Goal: Find contact information: Find contact information

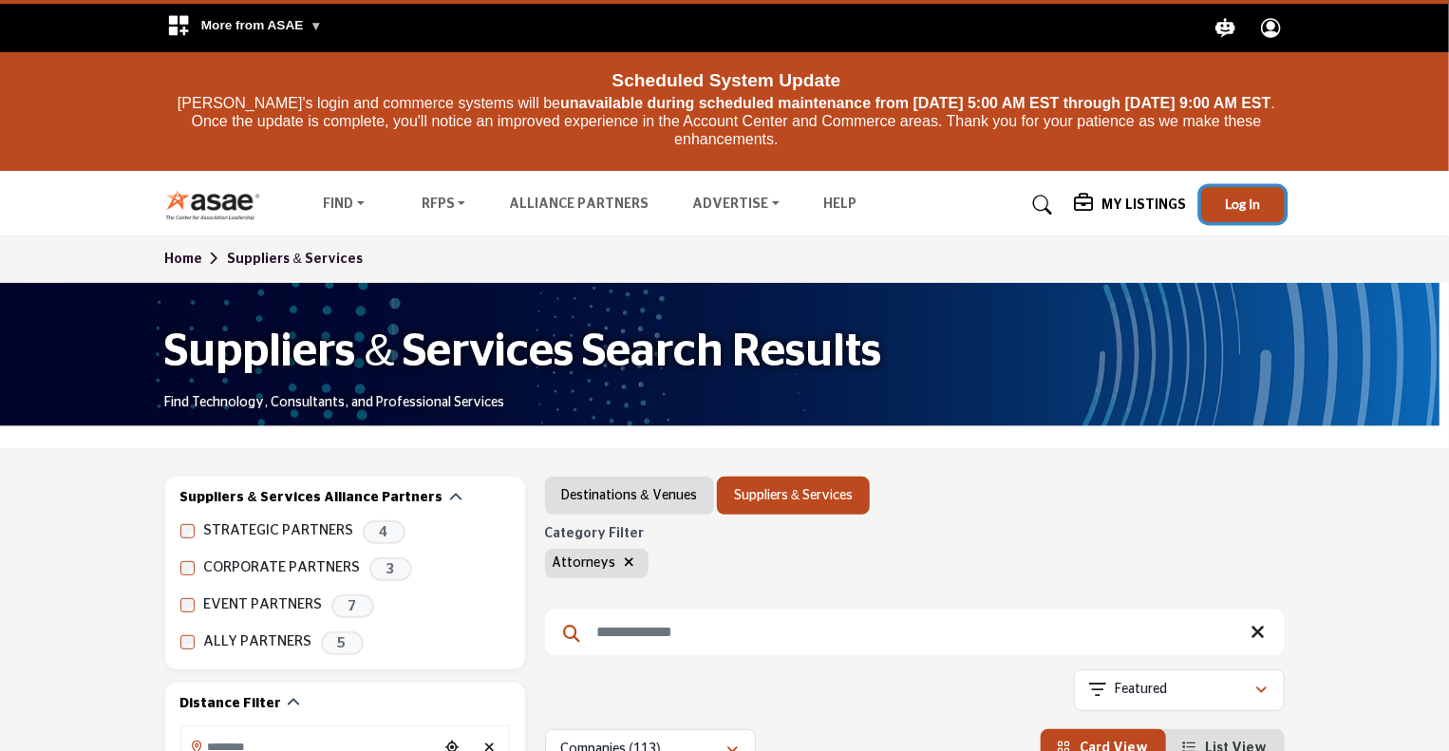
click at [1233, 208] on span "Log In" at bounding box center [1242, 204] width 35 height 16
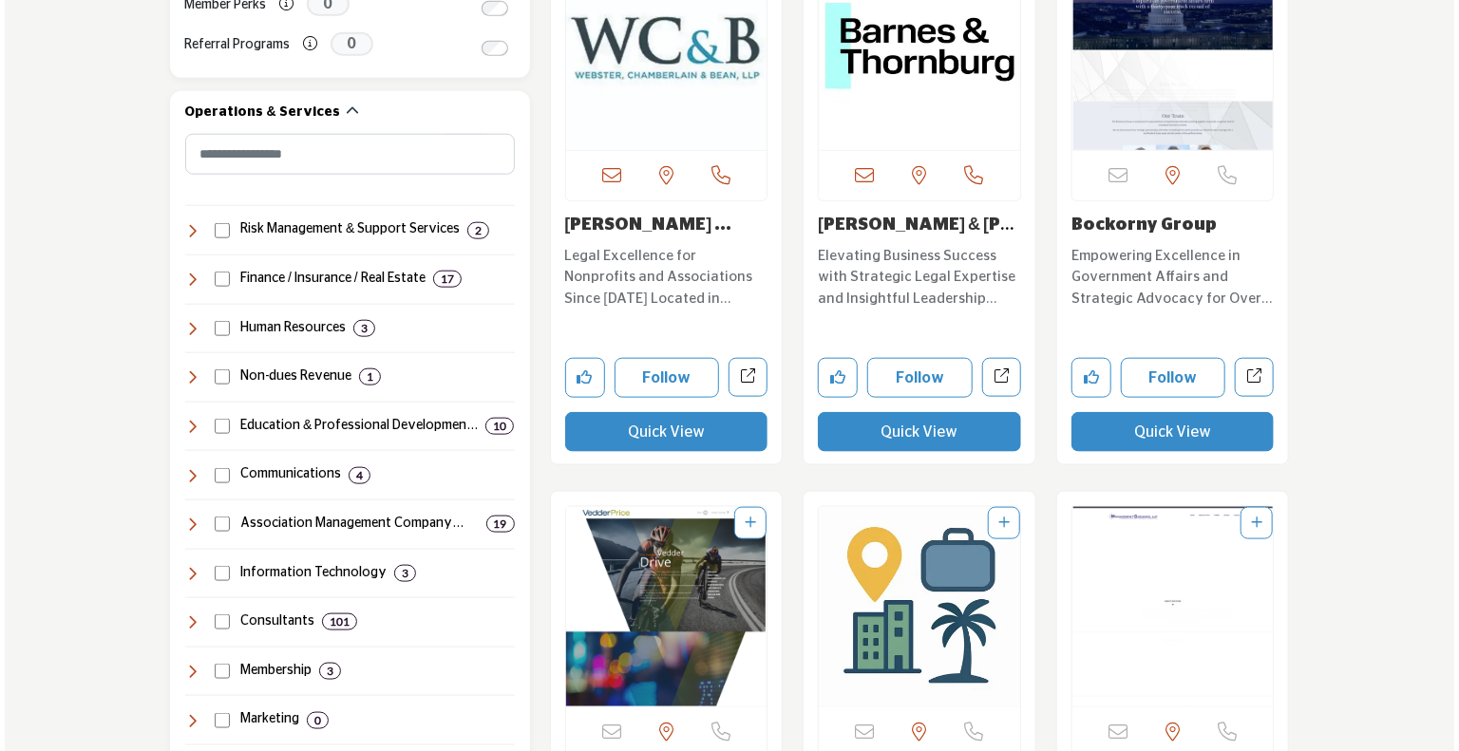
scroll to position [787, 0]
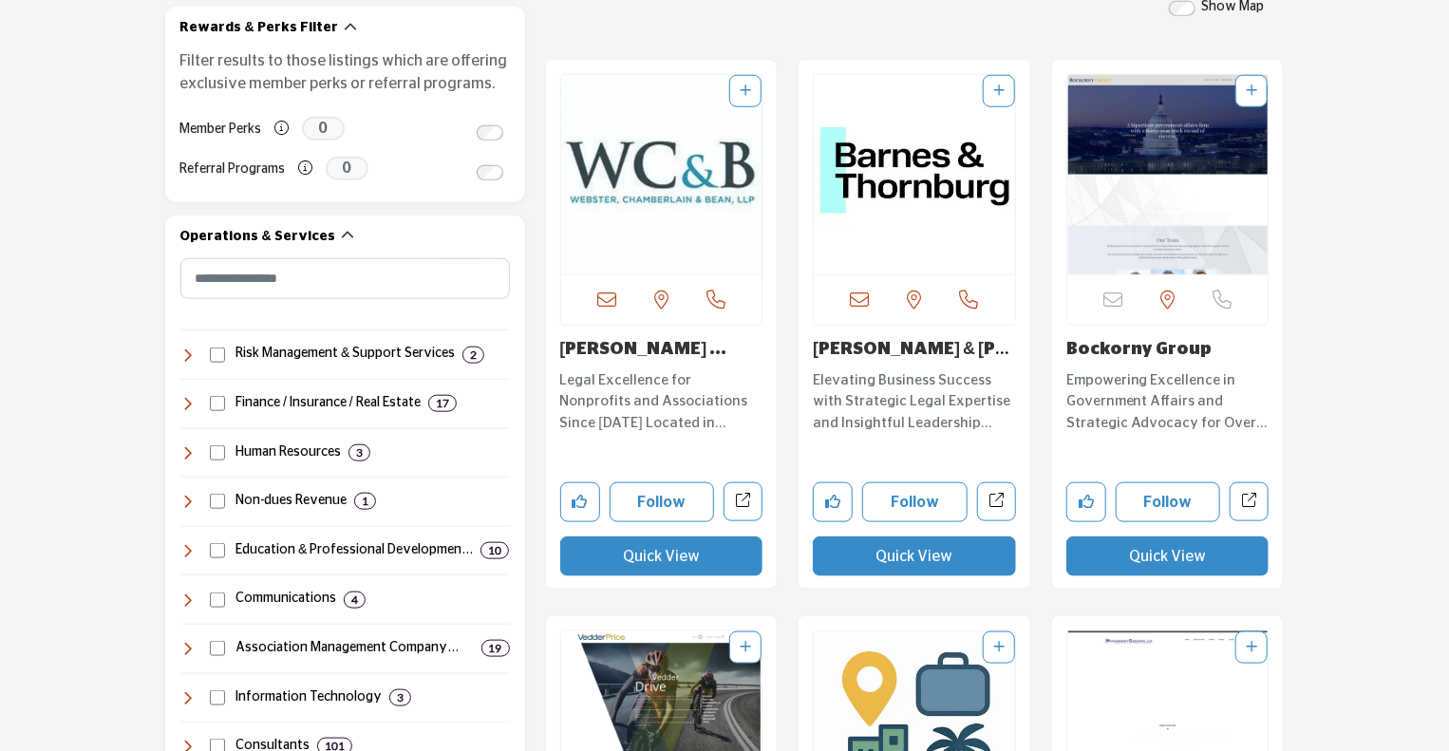
click at [927, 556] on button "Quick View" at bounding box center [914, 557] width 203 height 40
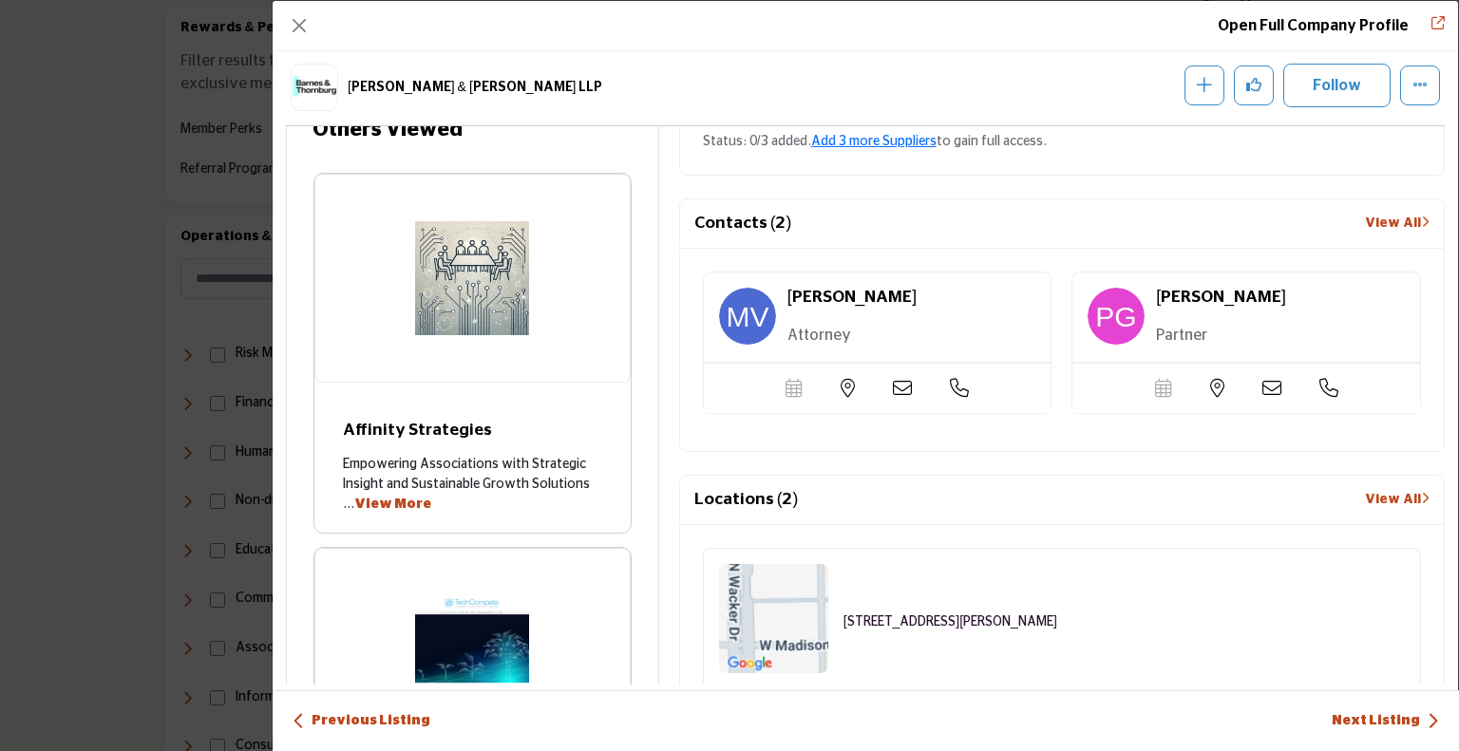
scroll to position [1177, 0]
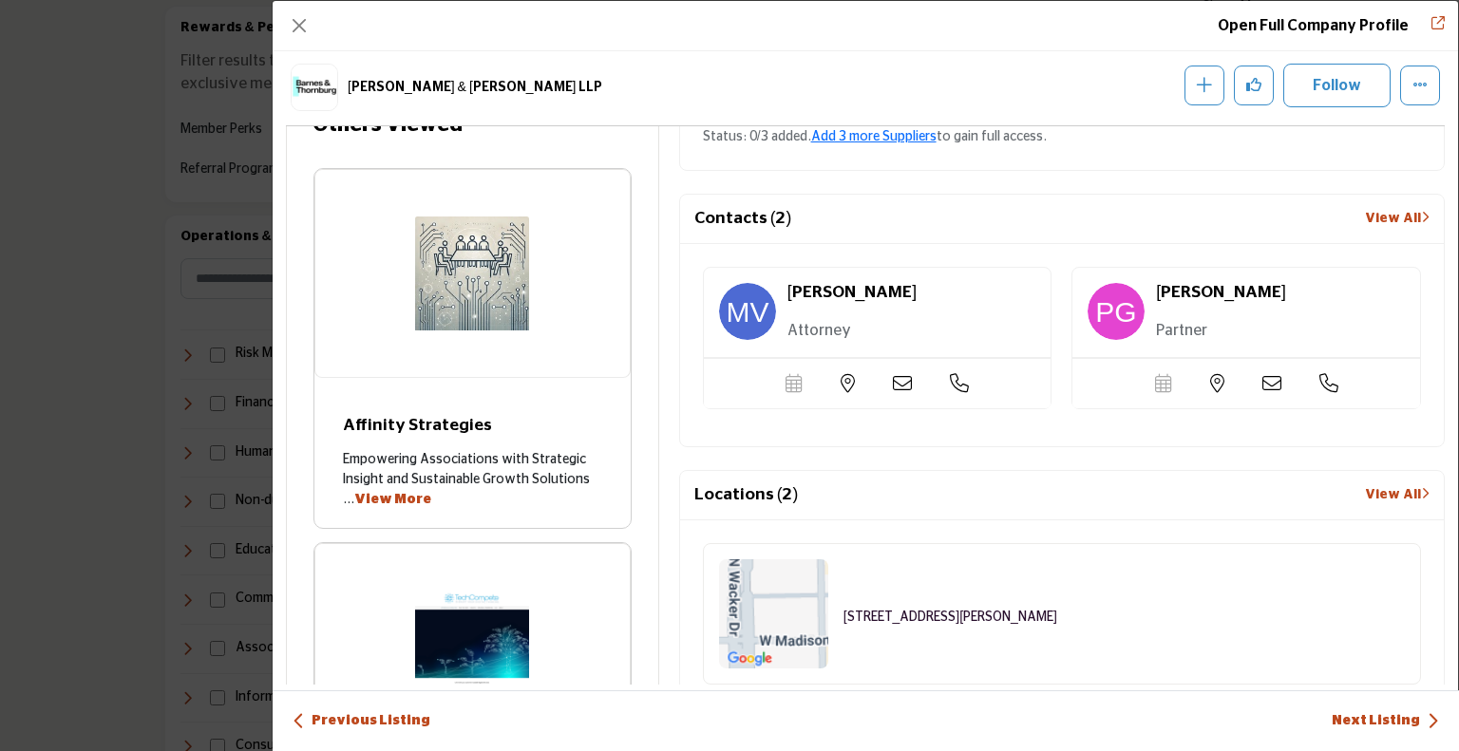
click at [898, 380] on icon "Company Data Modal" at bounding box center [902, 383] width 19 height 19
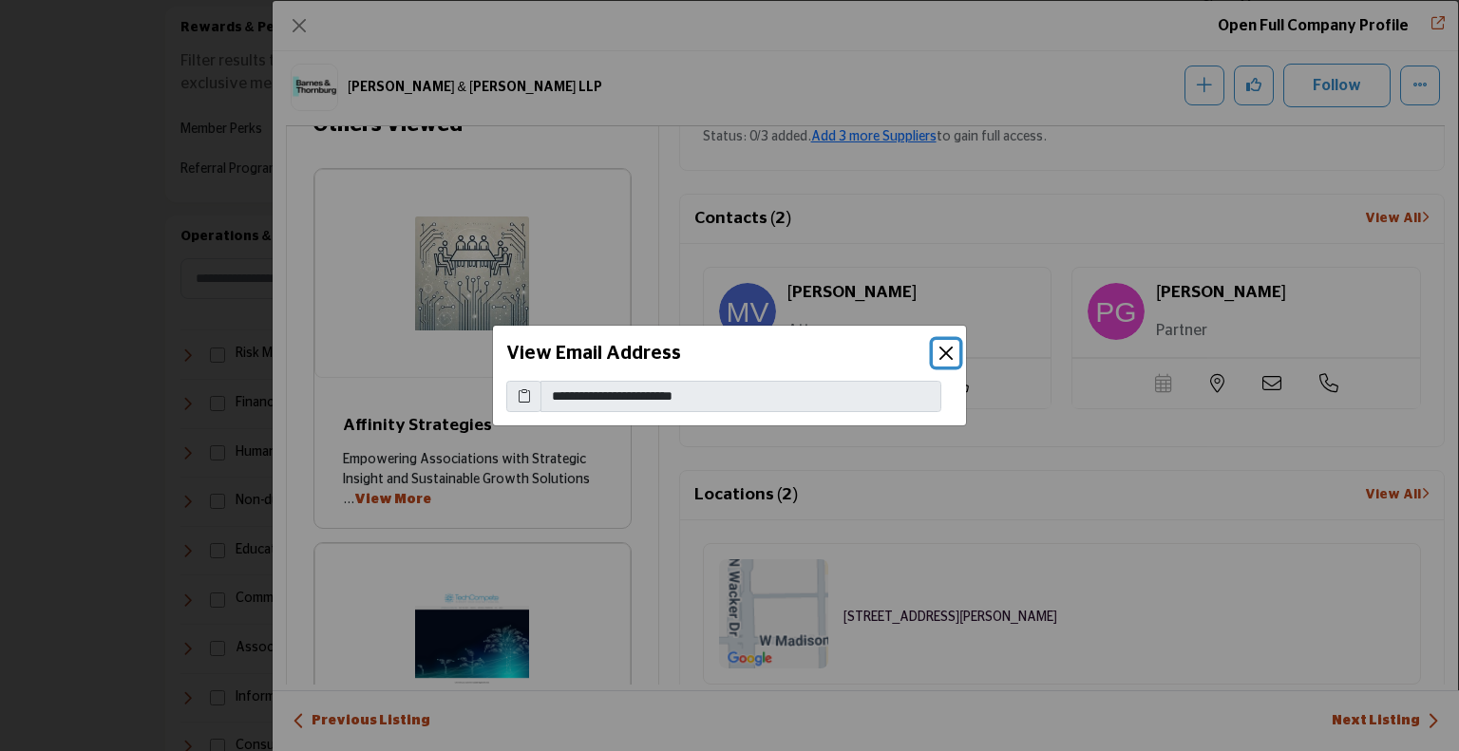
click at [947, 349] on button "Close" at bounding box center [946, 353] width 27 height 27
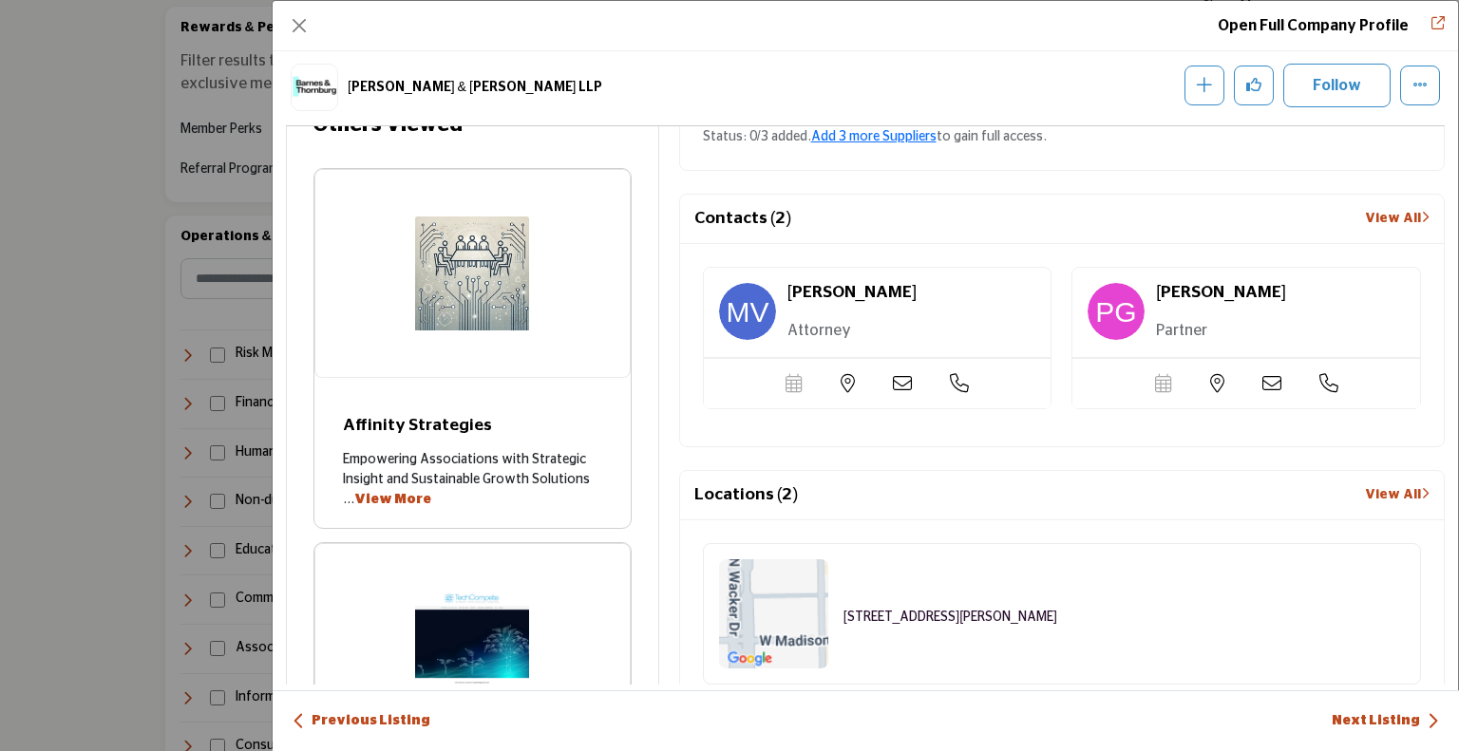
click at [949, 349] on div "Melissa Vallone Attorney" at bounding box center [878, 313] width 348 height 90
